Goal: Task Accomplishment & Management: Complete application form

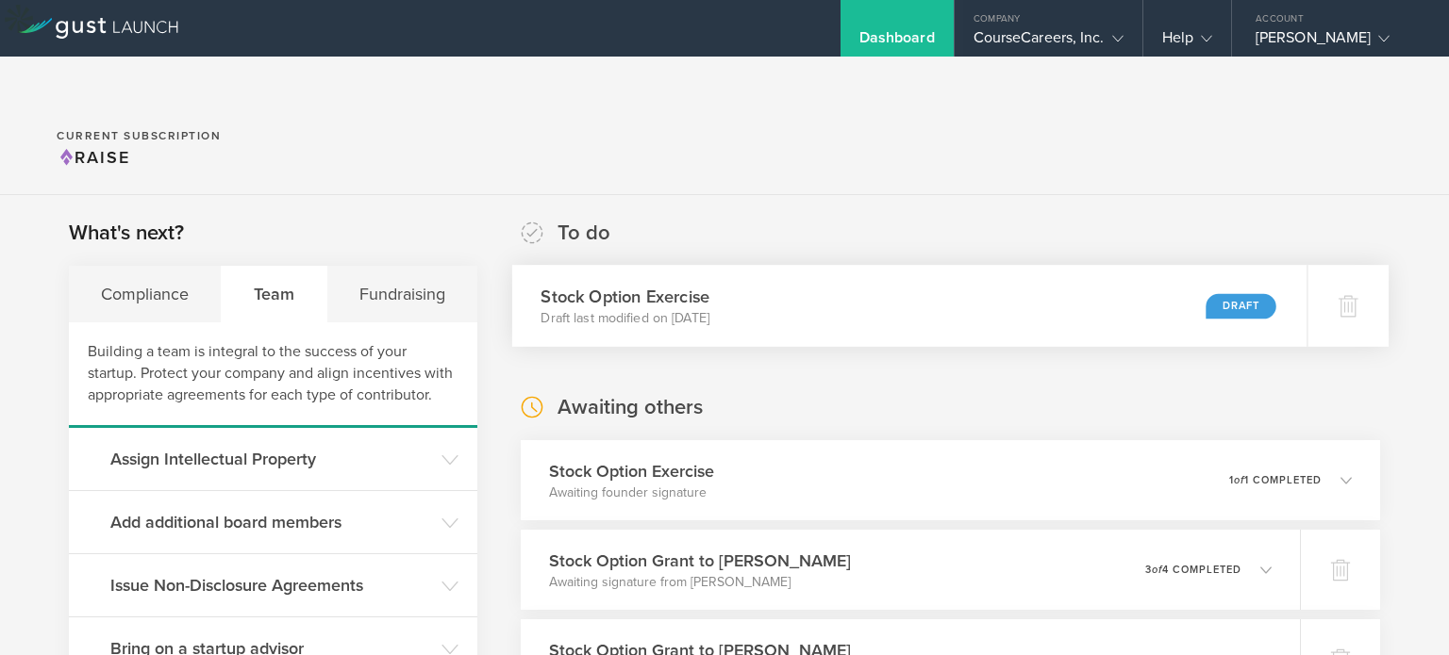
click at [1222, 293] on div "Draft" at bounding box center [1240, 305] width 70 height 25
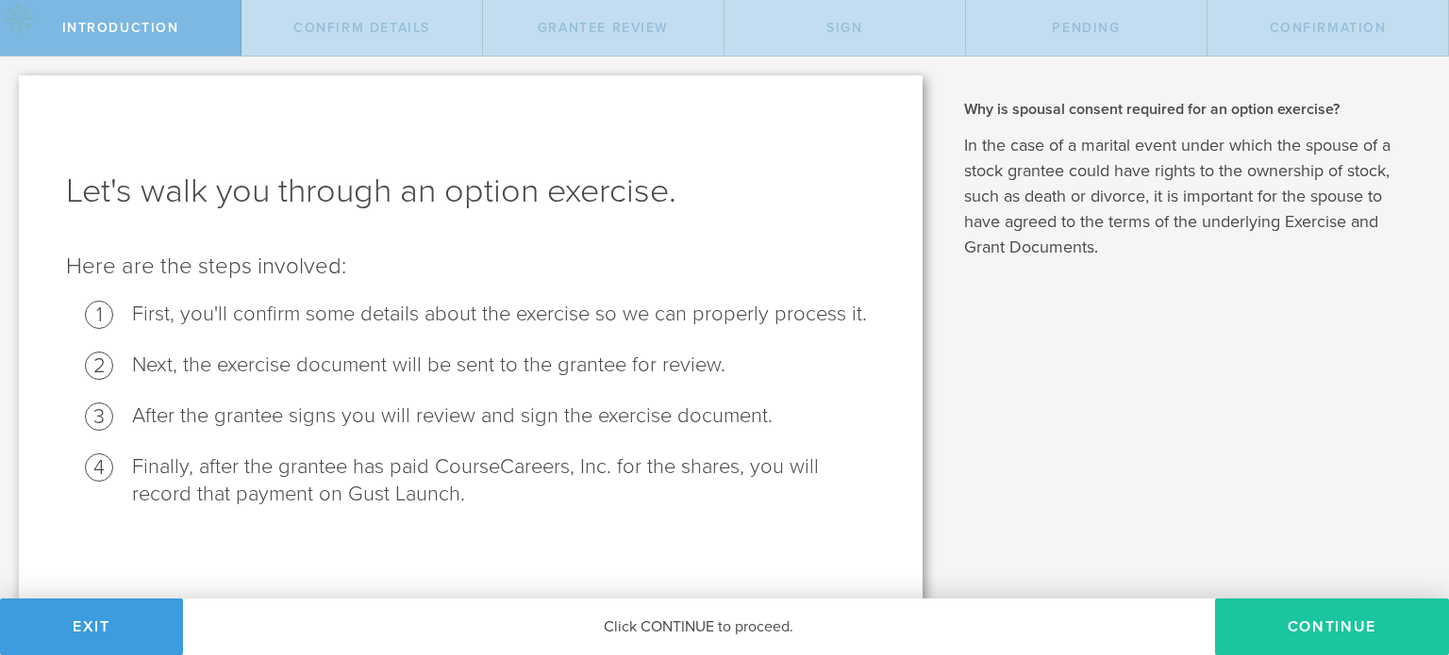
click at [1291, 623] on button "Continue" at bounding box center [1332, 627] width 234 height 57
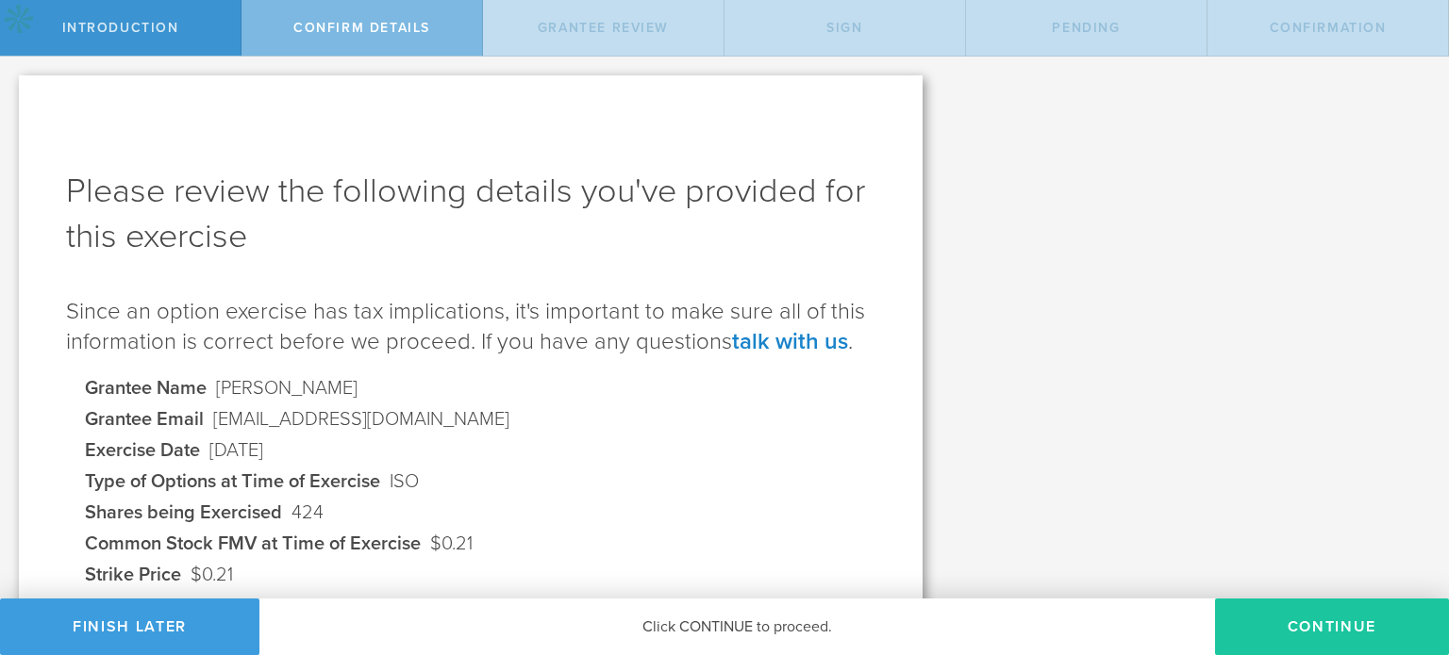
click at [1316, 629] on button "Continue" at bounding box center [1332, 627] width 234 height 57
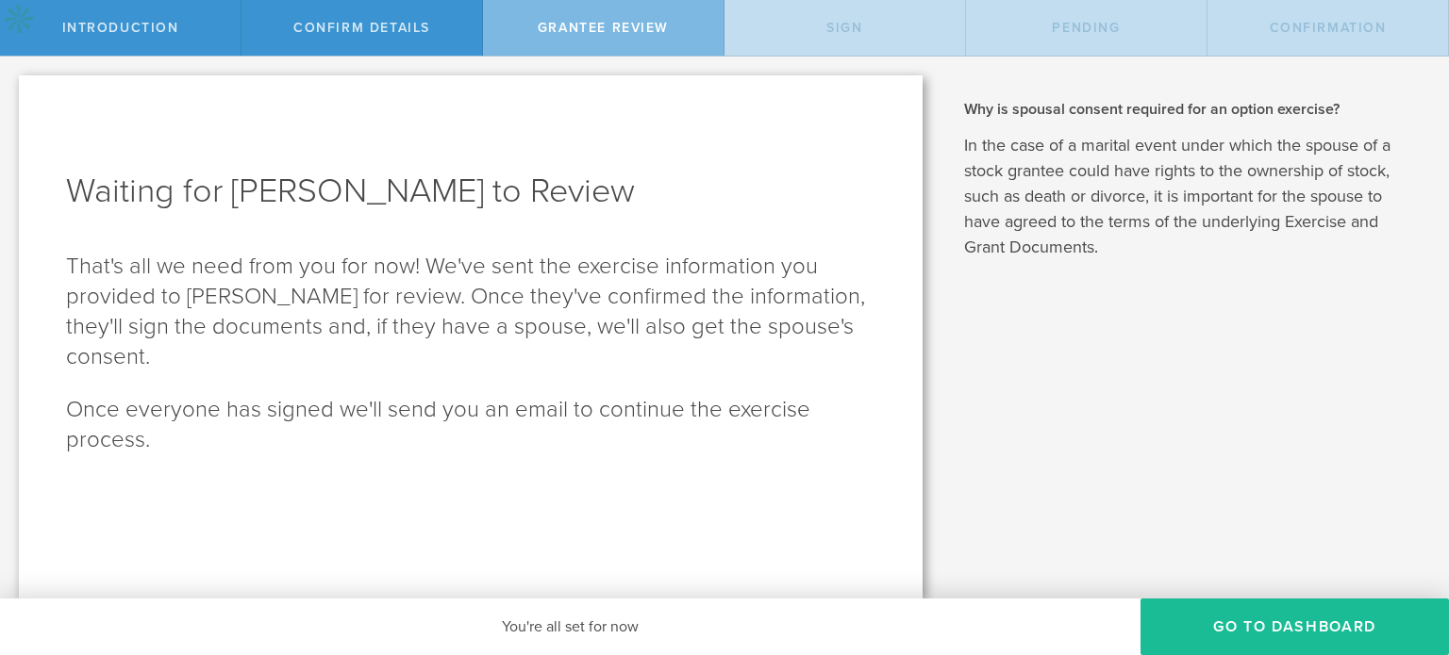
click at [1316, 629] on button "Go To Dashboard" at bounding box center [1294, 627] width 308 height 57
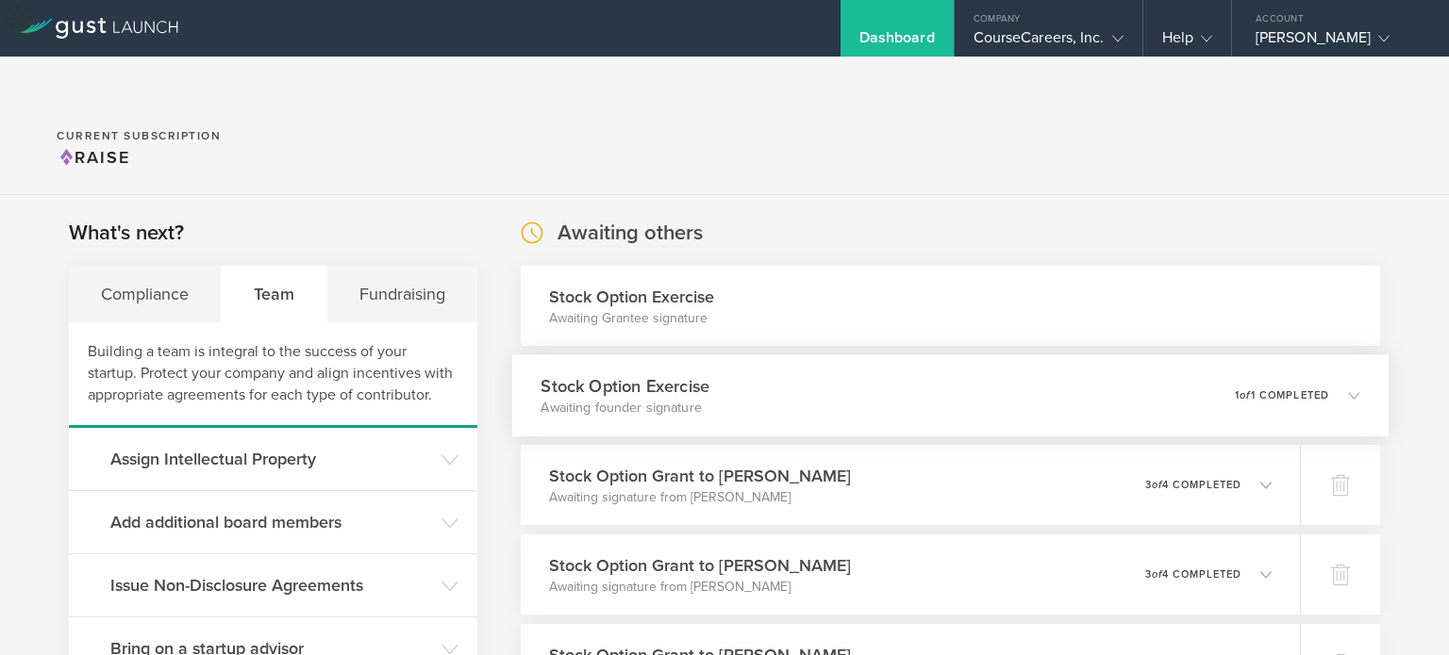
click at [1245, 373] on div "Stock Option Exercise Awaiting founder signature 0 undeliverable 1 of 1 complet…" at bounding box center [950, 396] width 877 height 82
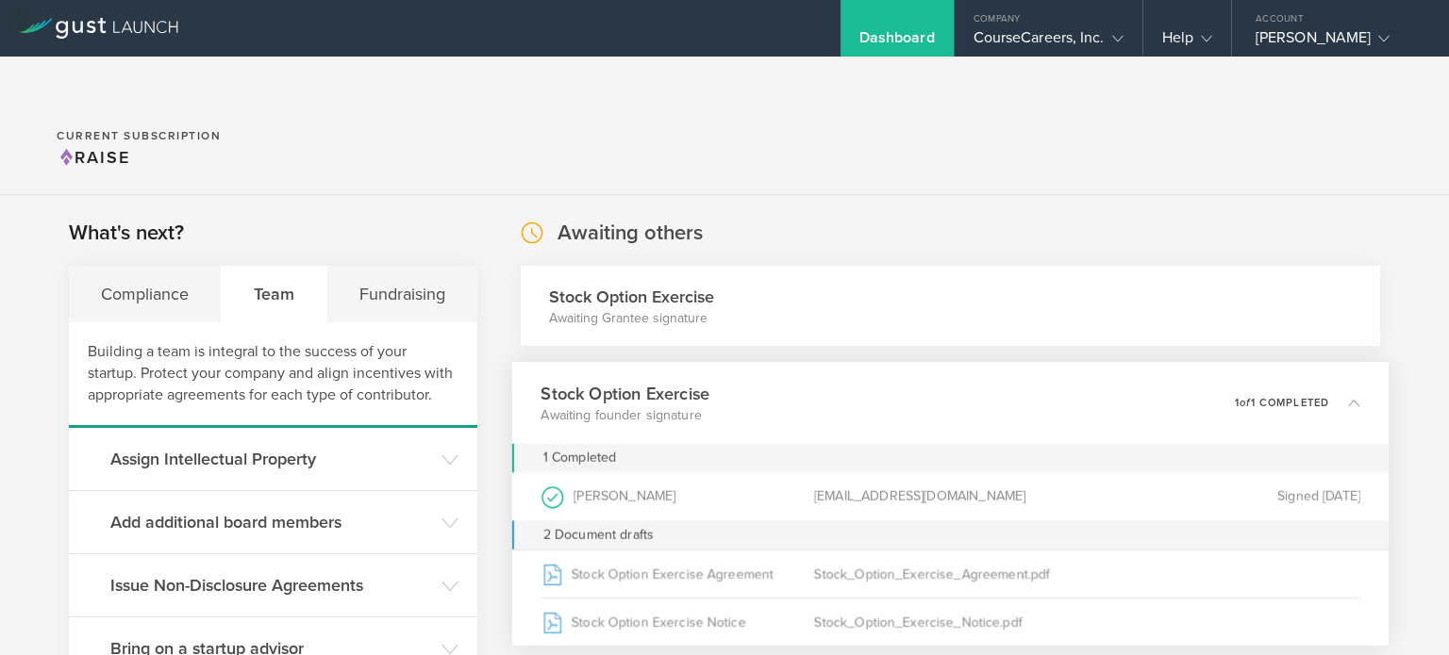
scroll to position [94, 0]
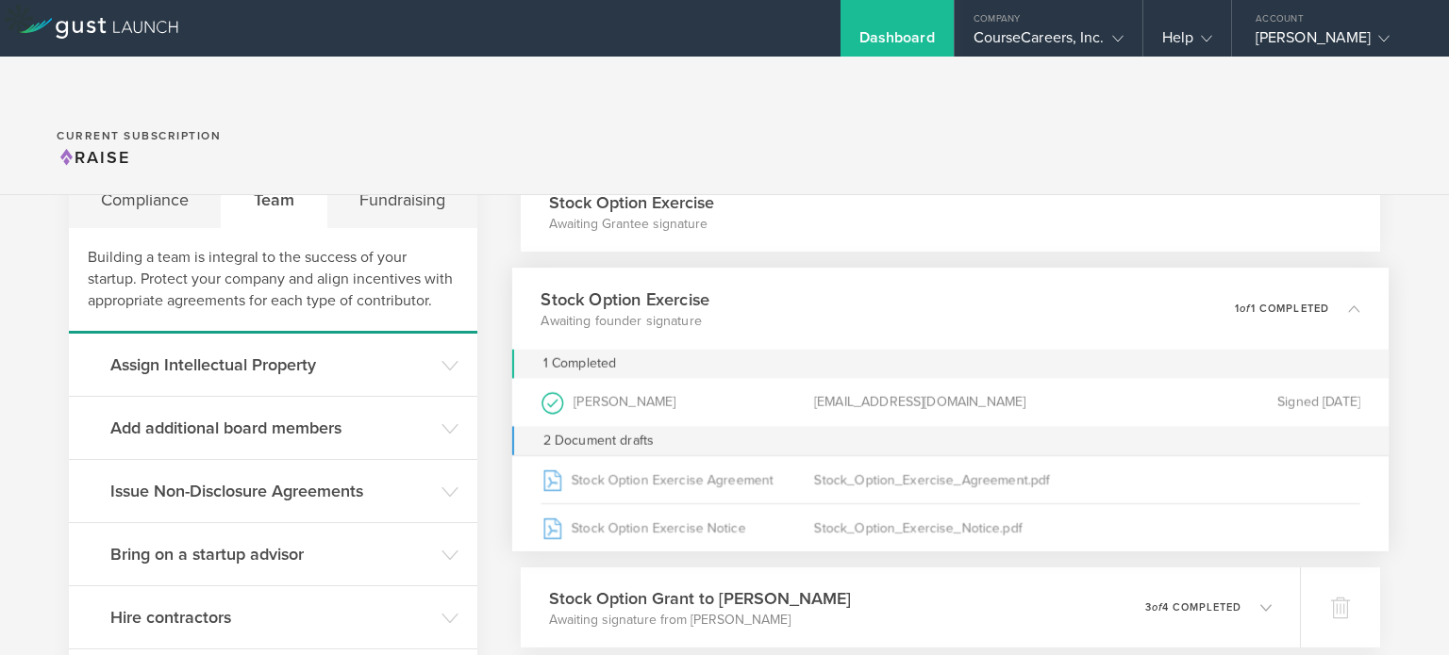
click at [1246, 286] on div "Stock Option Exercise Awaiting founder signature 0 undeliverable 1 of 1 complet…" at bounding box center [950, 309] width 877 height 82
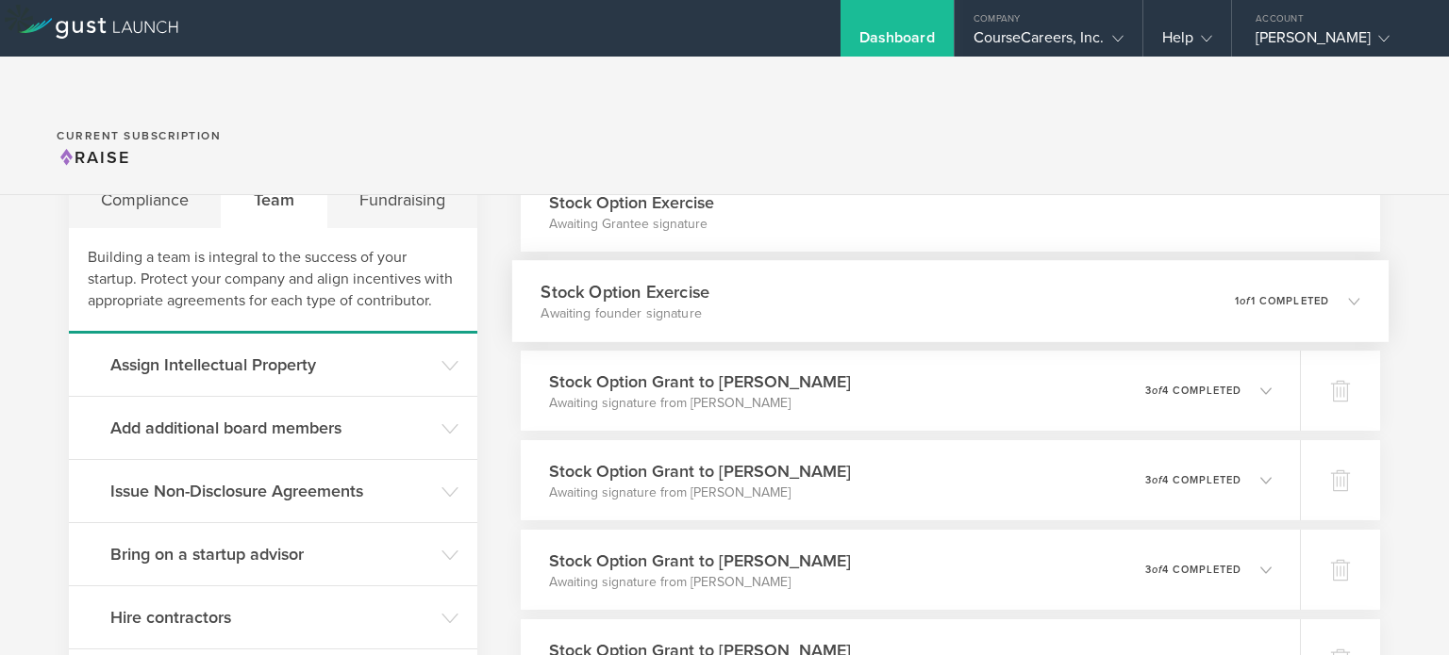
click at [1242, 296] on p "1 of 1 completed" at bounding box center [1282, 301] width 94 height 10
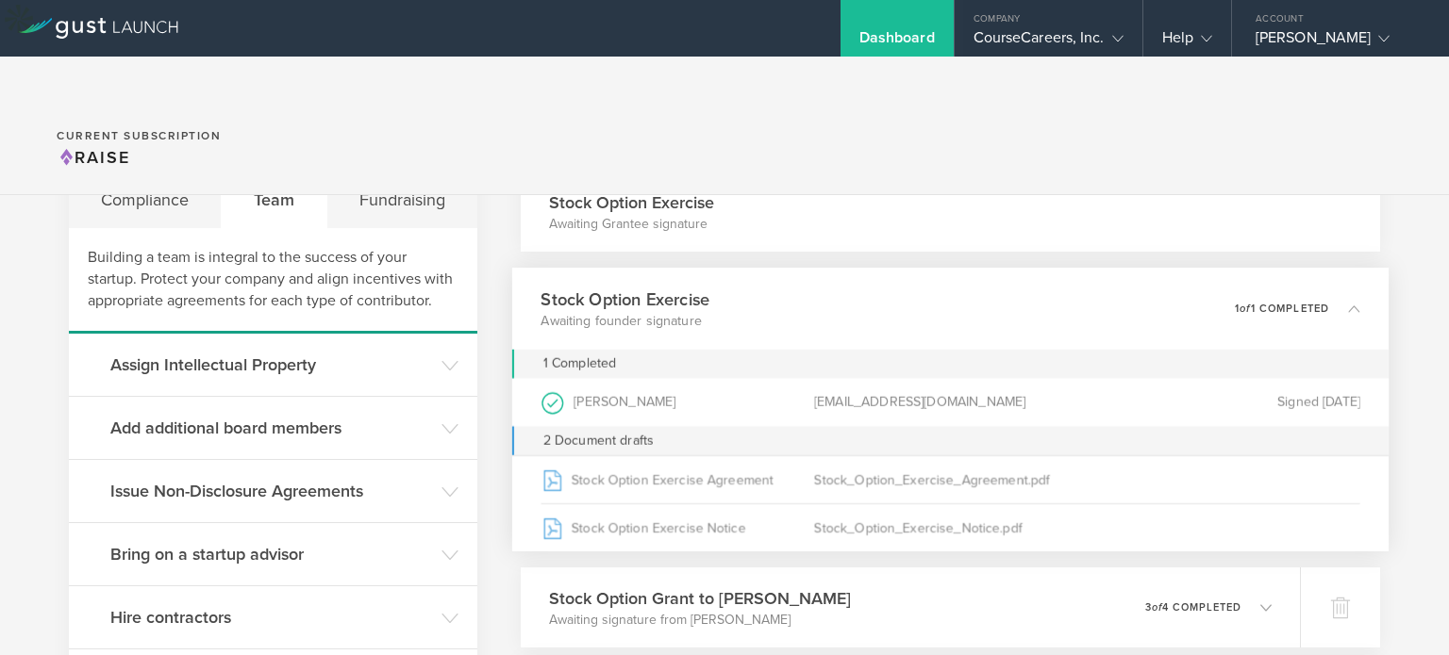
click at [920, 378] on div "[EMAIL_ADDRESS][DOMAIN_NAME]" at bounding box center [950, 402] width 273 height 48
click at [949, 378] on div "[EMAIL_ADDRESS][DOMAIN_NAME]" at bounding box center [950, 402] width 273 height 48
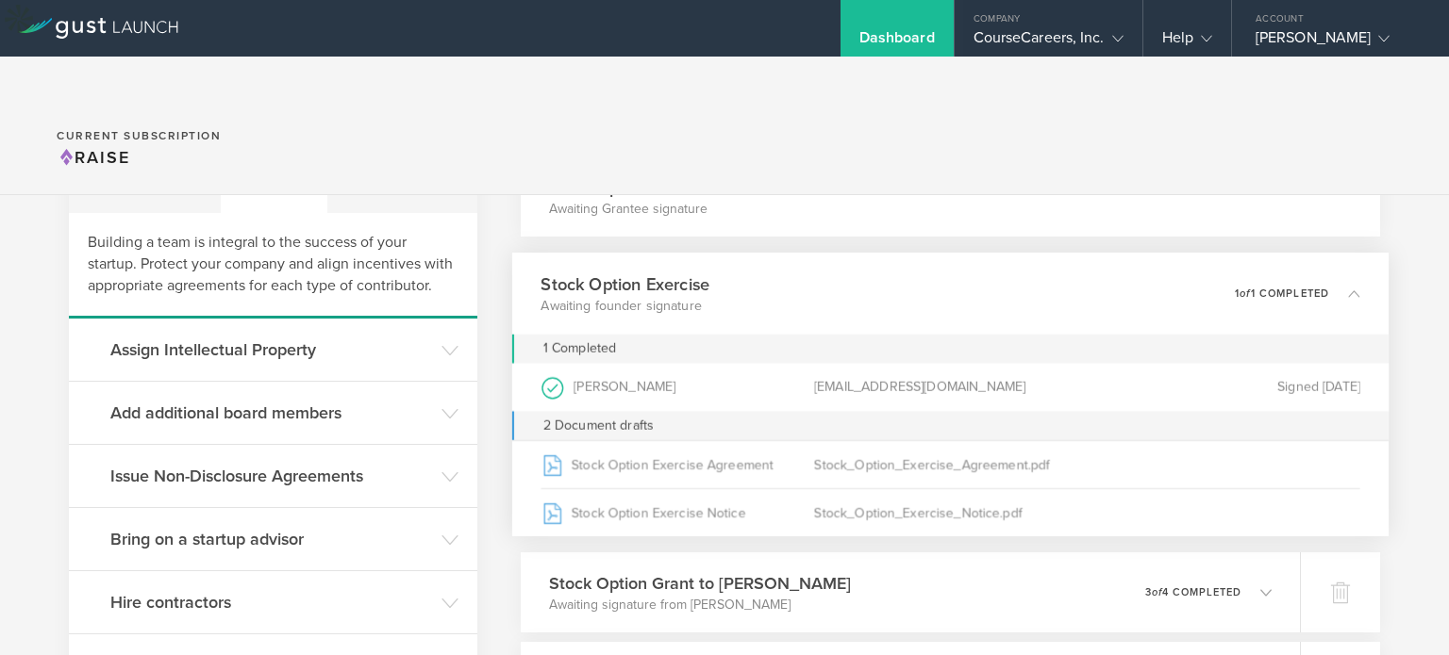
scroll to position [0, 0]
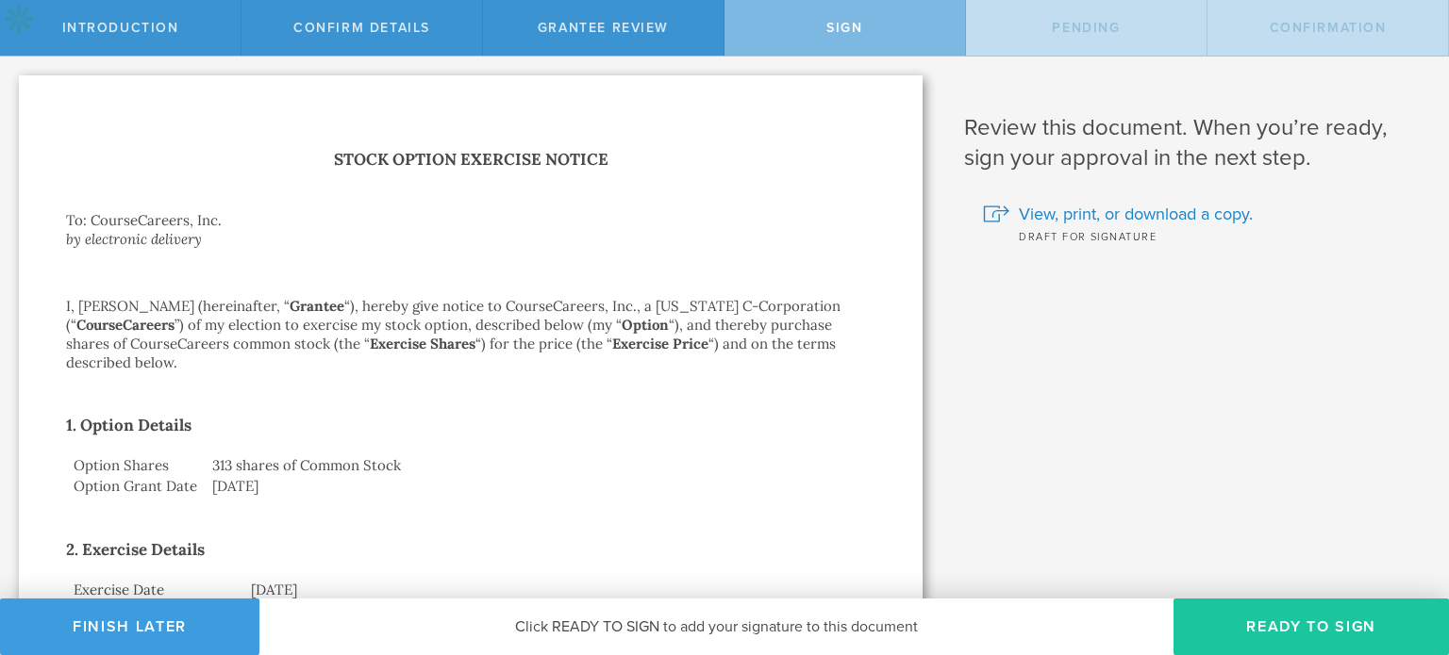
click at [1286, 647] on button "Ready to Sign" at bounding box center [1310, 627] width 275 height 57
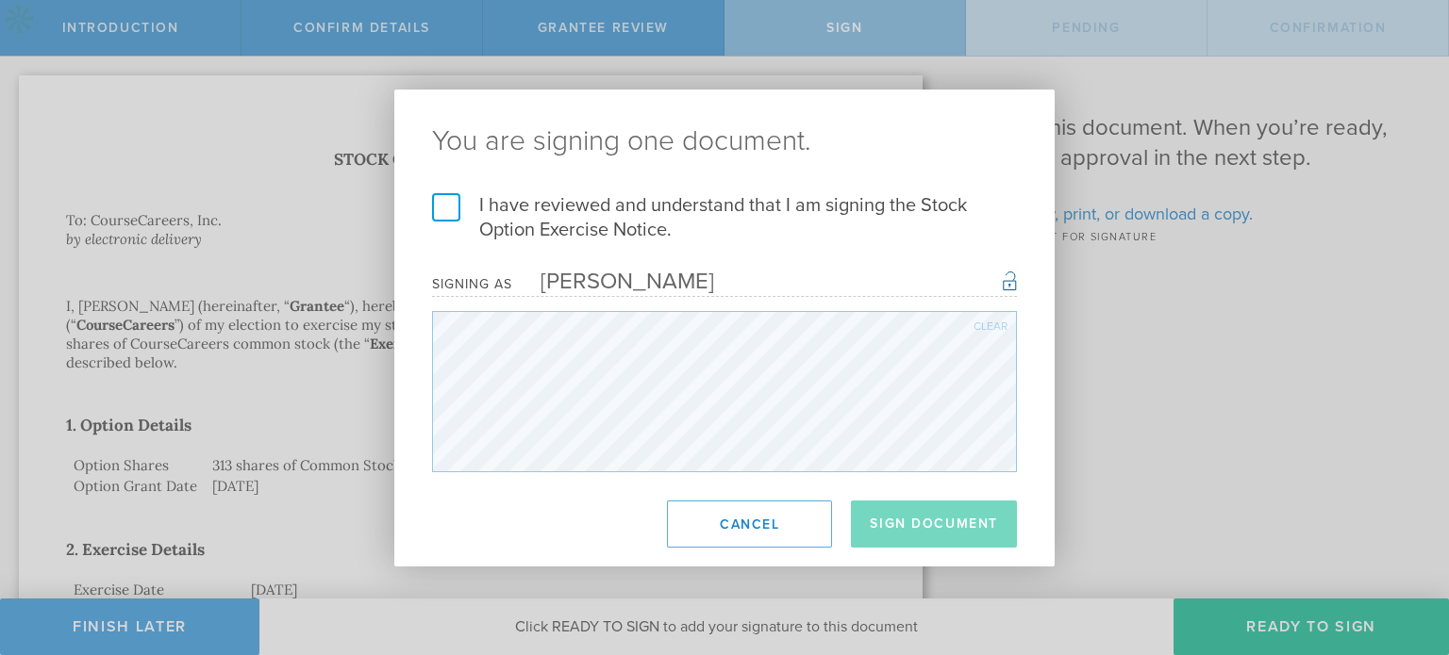
click at [432, 207] on label "I have reviewed and understand that I am signing the Stock Option Exercise Noti…" at bounding box center [724, 217] width 585 height 49
click at [0, 0] on input "I have reviewed and understand that I am signing the Stock Option Exercise Noti…" at bounding box center [0, 0] width 0 height 0
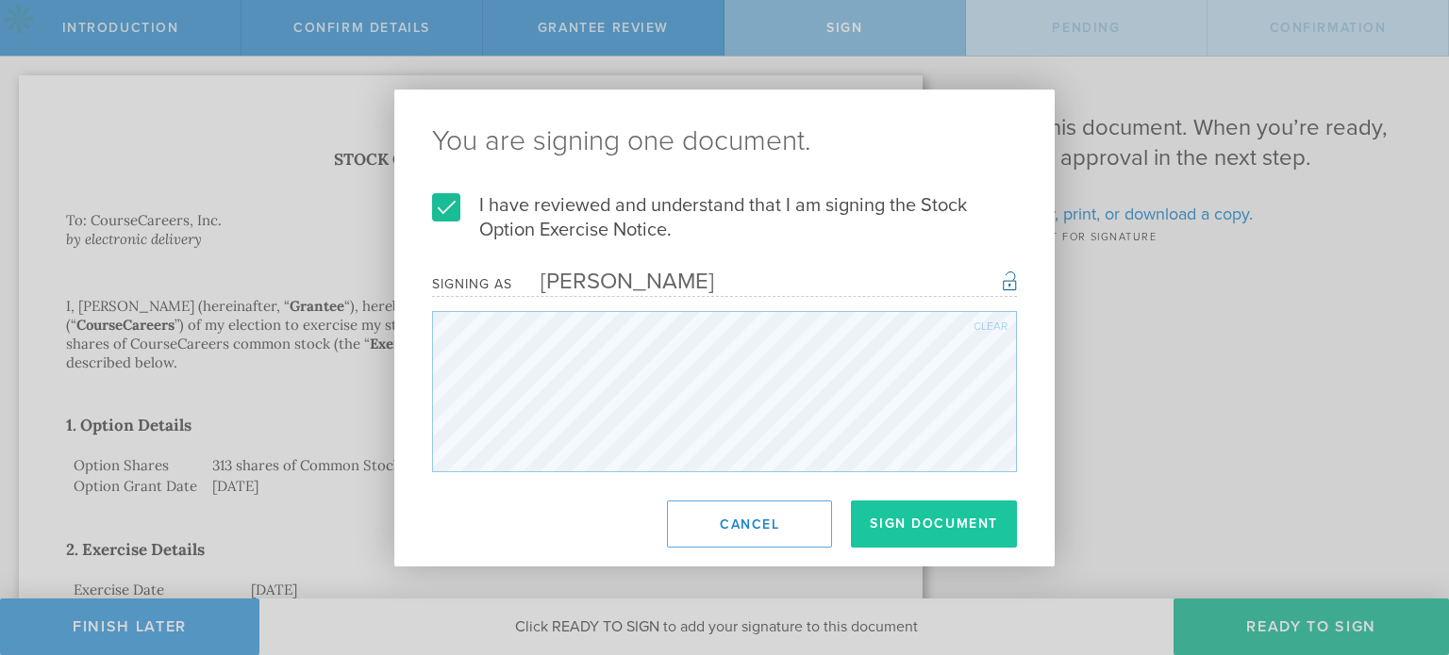
click at [939, 544] on button "Sign Document" at bounding box center [934, 524] width 166 height 47
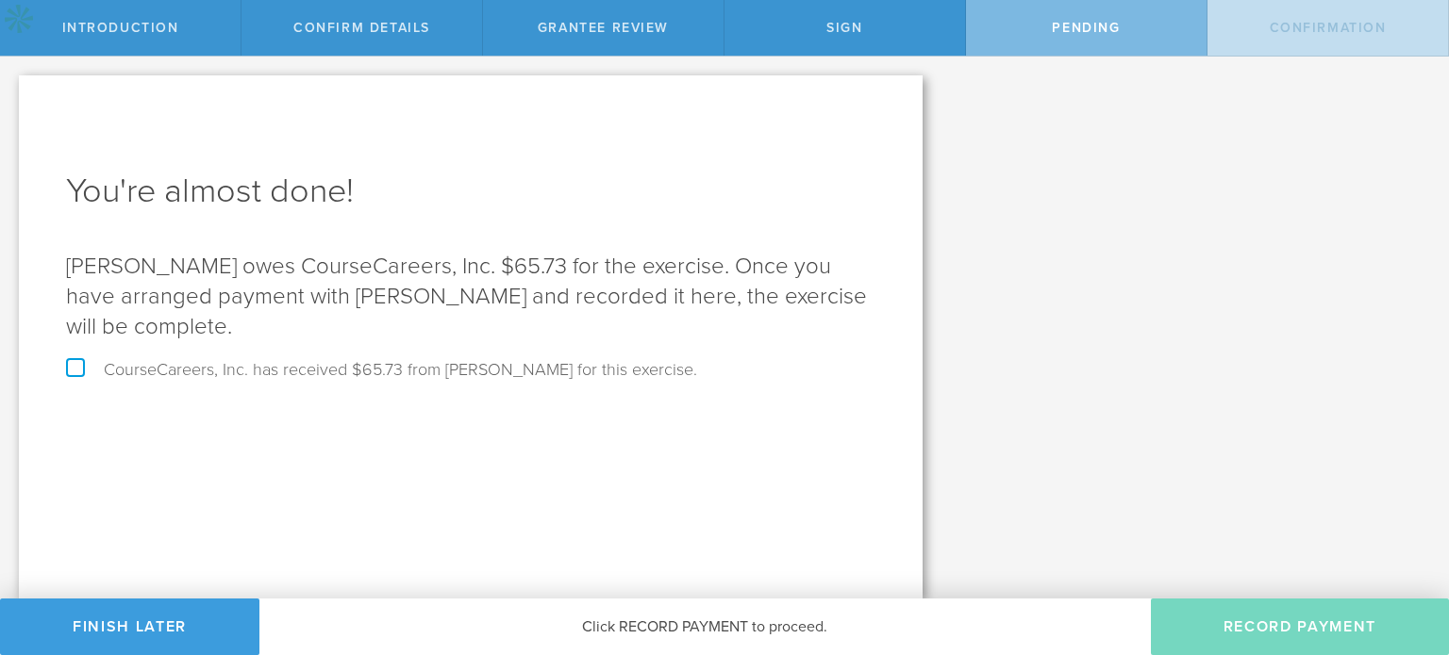
click at [866, 489] on div "You're almost done! [PERSON_NAME] owes CourseCareers, Inc. $65.73 for the exerc…" at bounding box center [470, 336] width 903 height 523
click at [1202, 282] on div "Why is spousal consent required for an option exercise? In the case of a marita…" at bounding box center [1194, 328] width 507 height 542
